Goal: Task Accomplishment & Management: Manage account settings

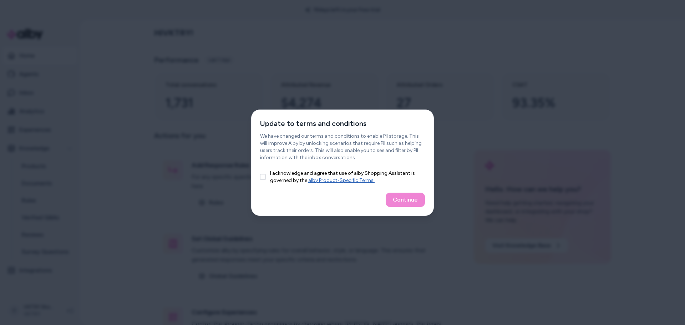
click at [400, 193] on div "Continue" at bounding box center [342, 199] width 182 height 31
drag, startPoint x: 260, startPoint y: 174, endPoint x: 266, endPoint y: 176, distance: 6.3
click at [260, 174] on button "I acknowledge and agree that use of alby Shopping Assistant is governed by the …" at bounding box center [263, 177] width 6 height 6
click at [383, 196] on div "Continue" at bounding box center [342, 199] width 182 height 31
click at [400, 197] on button "Continue" at bounding box center [405, 200] width 39 height 14
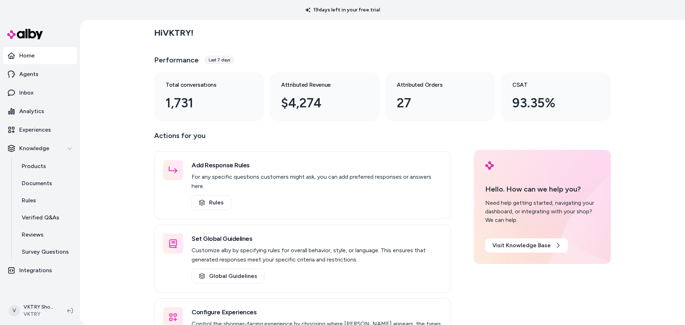
click at [109, 130] on div "Hi VKTRY ! Performance Last 7 days Total conversations 1,731 Attributed Revenue…" at bounding box center [382, 172] width 605 height 305
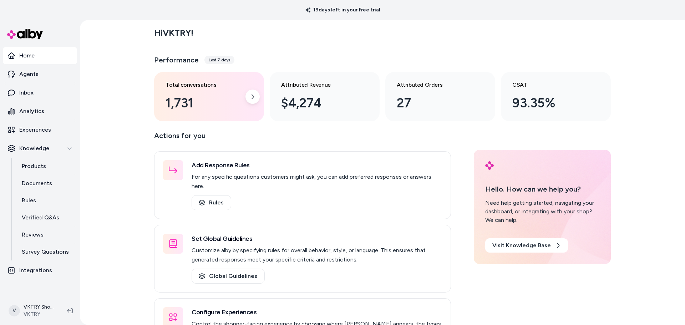
drag, startPoint x: 120, startPoint y: 106, endPoint x: 162, endPoint y: 93, distance: 43.9
click at [121, 106] on div "Hi VKTRY ! Performance Last 7 days Total conversations 1,731 Attributed Revenue…" at bounding box center [382, 172] width 605 height 305
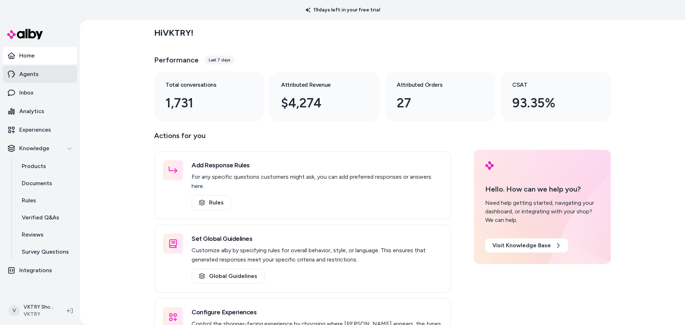
click at [40, 76] on link "Agents" at bounding box center [40, 74] width 74 height 17
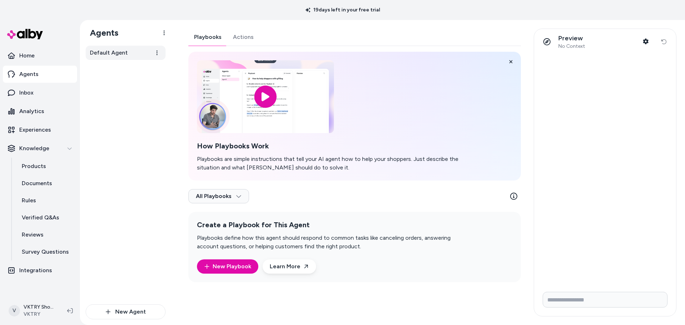
click at [124, 55] on span "Default Agent" at bounding box center [109, 52] width 38 height 9
click at [239, 40] on div "Playbooks Actions How Playbooks Work Playbooks are simple instructions that tel…" at bounding box center [354, 156] width 332 height 254
click at [206, 37] on button "Playbooks" at bounding box center [207, 37] width 39 height 17
click at [36, 92] on link "Inbox" at bounding box center [40, 92] width 74 height 17
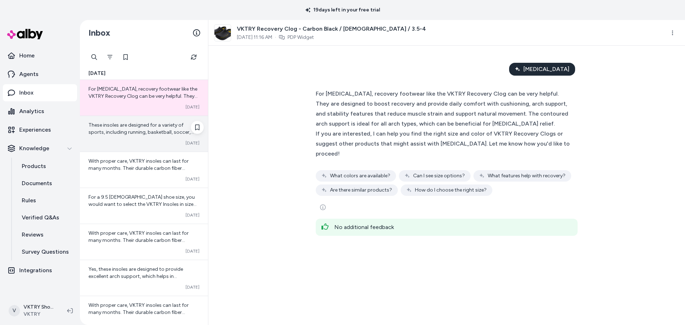
click at [149, 131] on span "These insoles are designed for a variety of sports, including running, basketba…" at bounding box center [140, 139] width 105 height 35
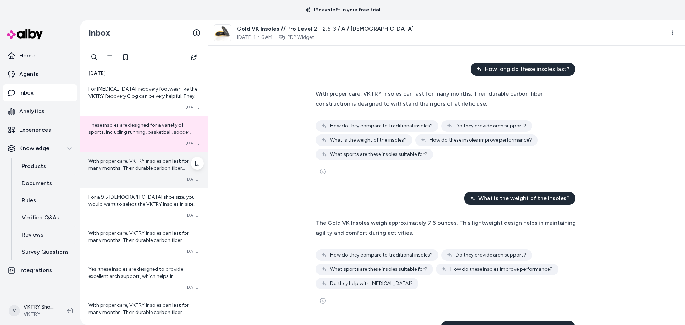
click at [132, 180] on div "Converted [DATE]" at bounding box center [143, 179] width 111 height 6
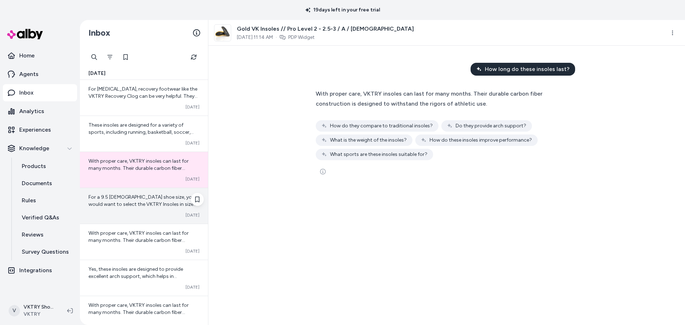
click at [141, 213] on div "Converted [DATE]" at bounding box center [143, 215] width 111 height 6
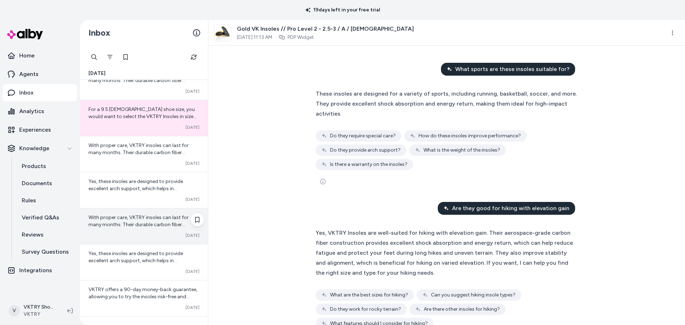
scroll to position [107, 0]
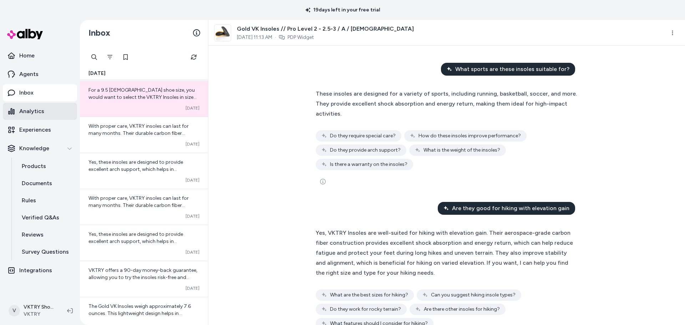
click at [45, 112] on link "Analytics" at bounding box center [40, 111] width 74 height 17
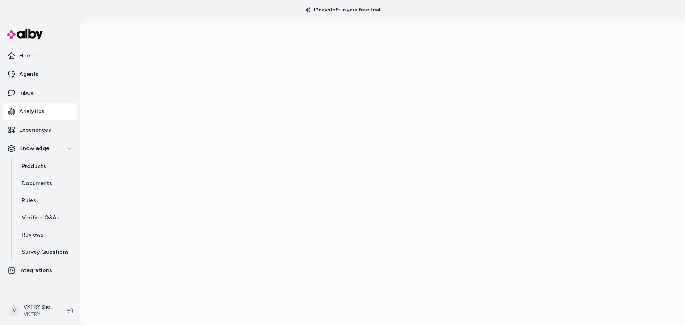
drag, startPoint x: 150, startPoint y: 205, endPoint x: 147, endPoint y: 206, distance: 3.8
click at [150, 205] on div at bounding box center [382, 182] width 605 height 325
